Goal: Task Accomplishment & Management: Manage account settings

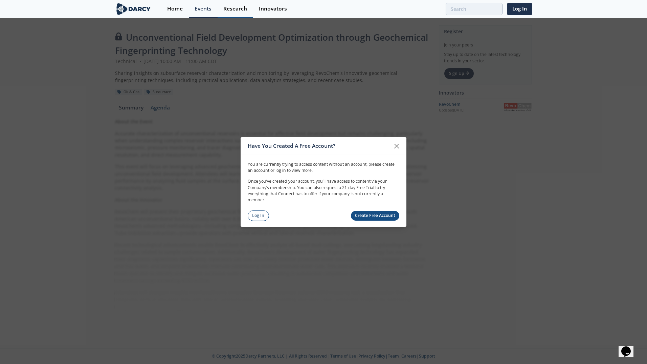
drag, startPoint x: 260, startPoint y: 215, endPoint x: 239, endPoint y: 3, distance: 213.4
click at [260, 215] on link "Log In" at bounding box center [258, 215] width 21 height 10
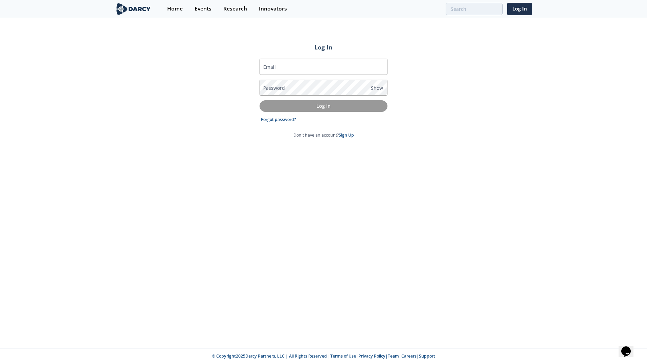
type input "[EMAIL_ADDRESS][DOMAIN_NAME]"
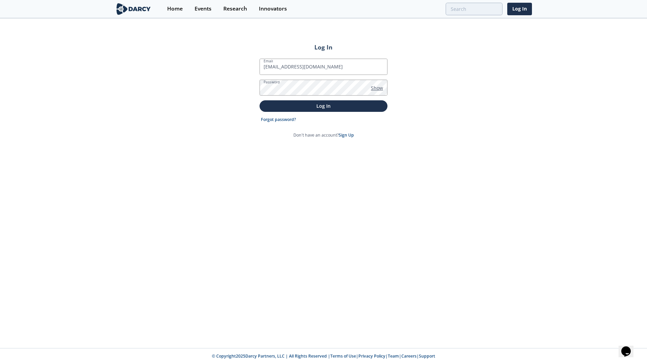
click at [377, 88] on span "Show" at bounding box center [377, 87] width 12 height 7
click at [377, 88] on span "Hide" at bounding box center [376, 87] width 10 height 7
click at [313, 104] on p "Log In" at bounding box center [323, 105] width 119 height 7
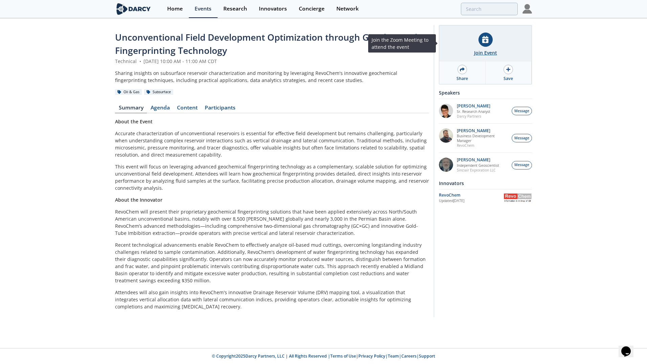
click at [489, 46] on div at bounding box center [486, 40] width 14 height 14
